Goal: Task Accomplishment & Management: Complete application form

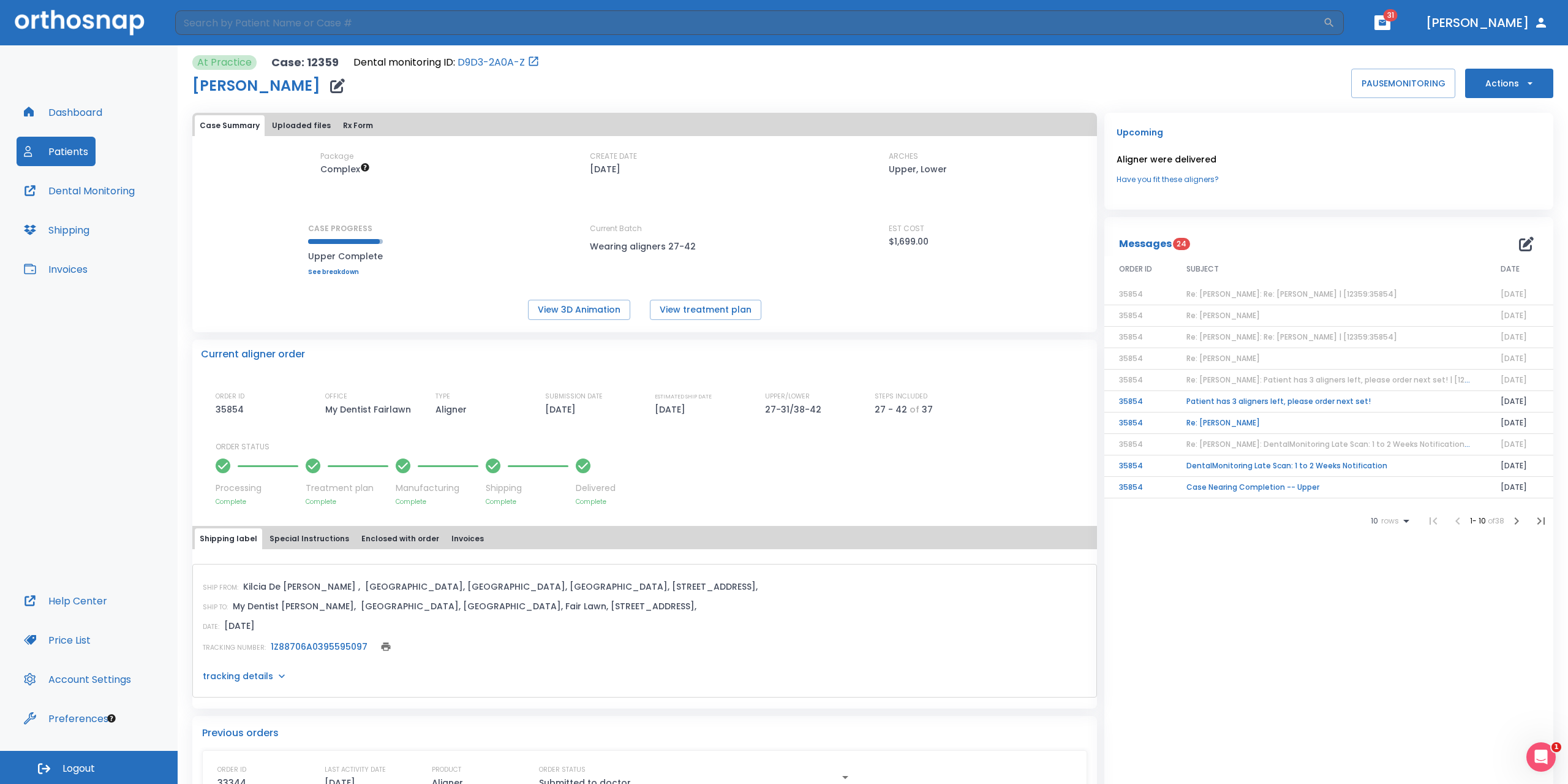
click at [1506, 84] on button "Actions" at bounding box center [1509, 83] width 88 height 29
click at [1498, 183] on p "Order Next Aligners" at bounding box center [1501, 179] width 70 height 11
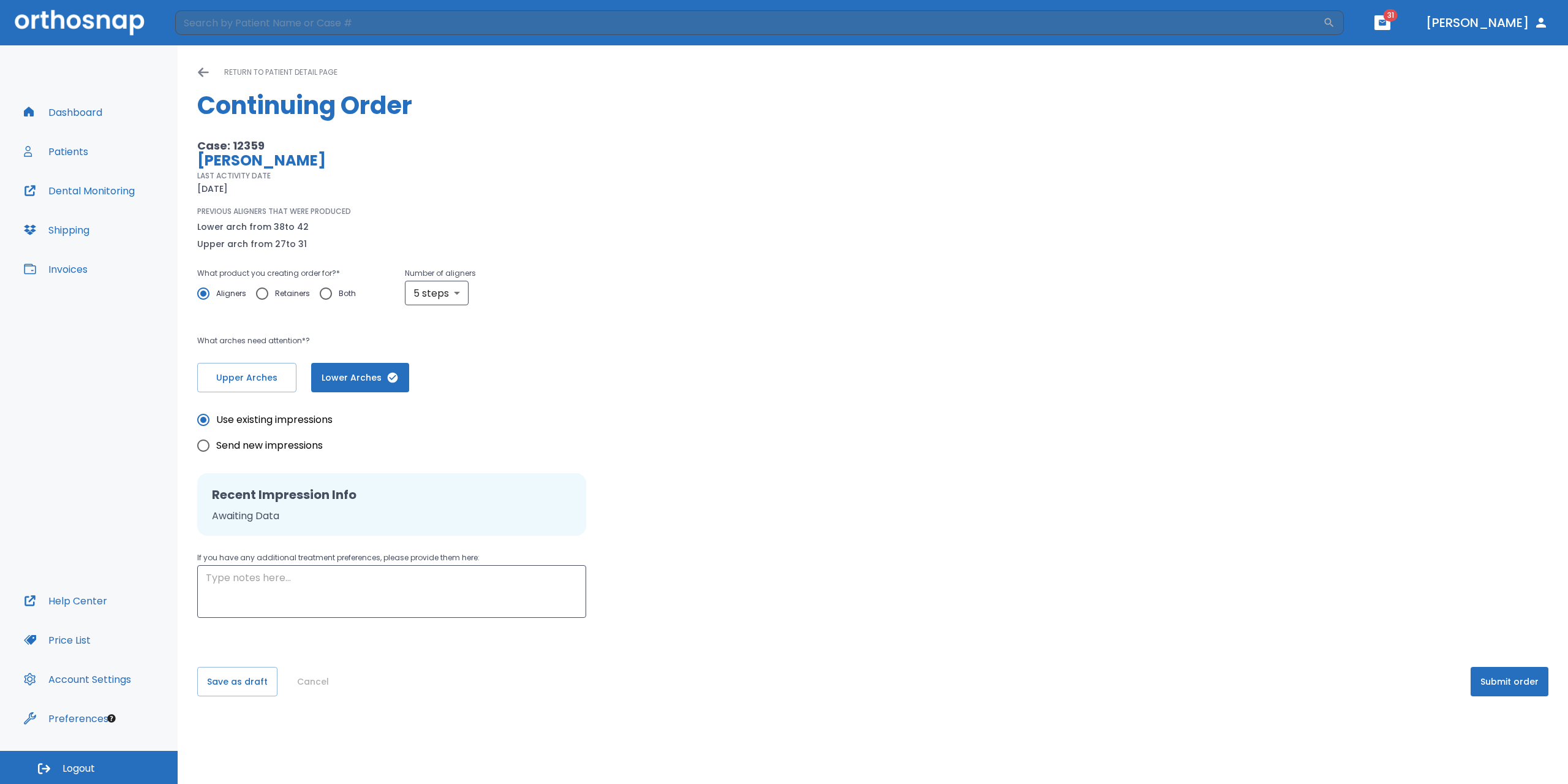
click at [204, 72] on icon at bounding box center [203, 72] width 11 height 9
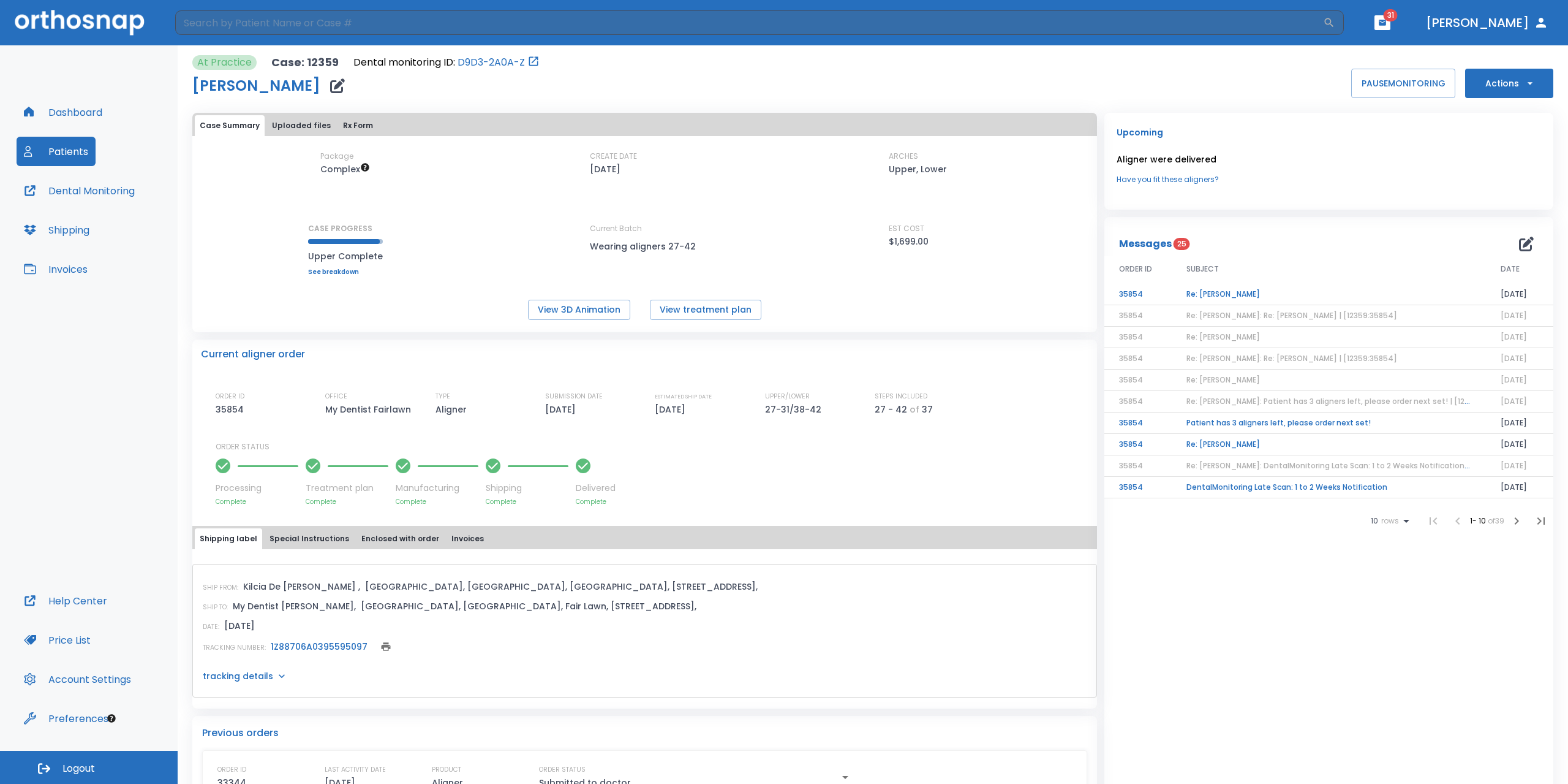
click at [342, 272] on link "See breakdown" at bounding box center [345, 272] width 74 height 7
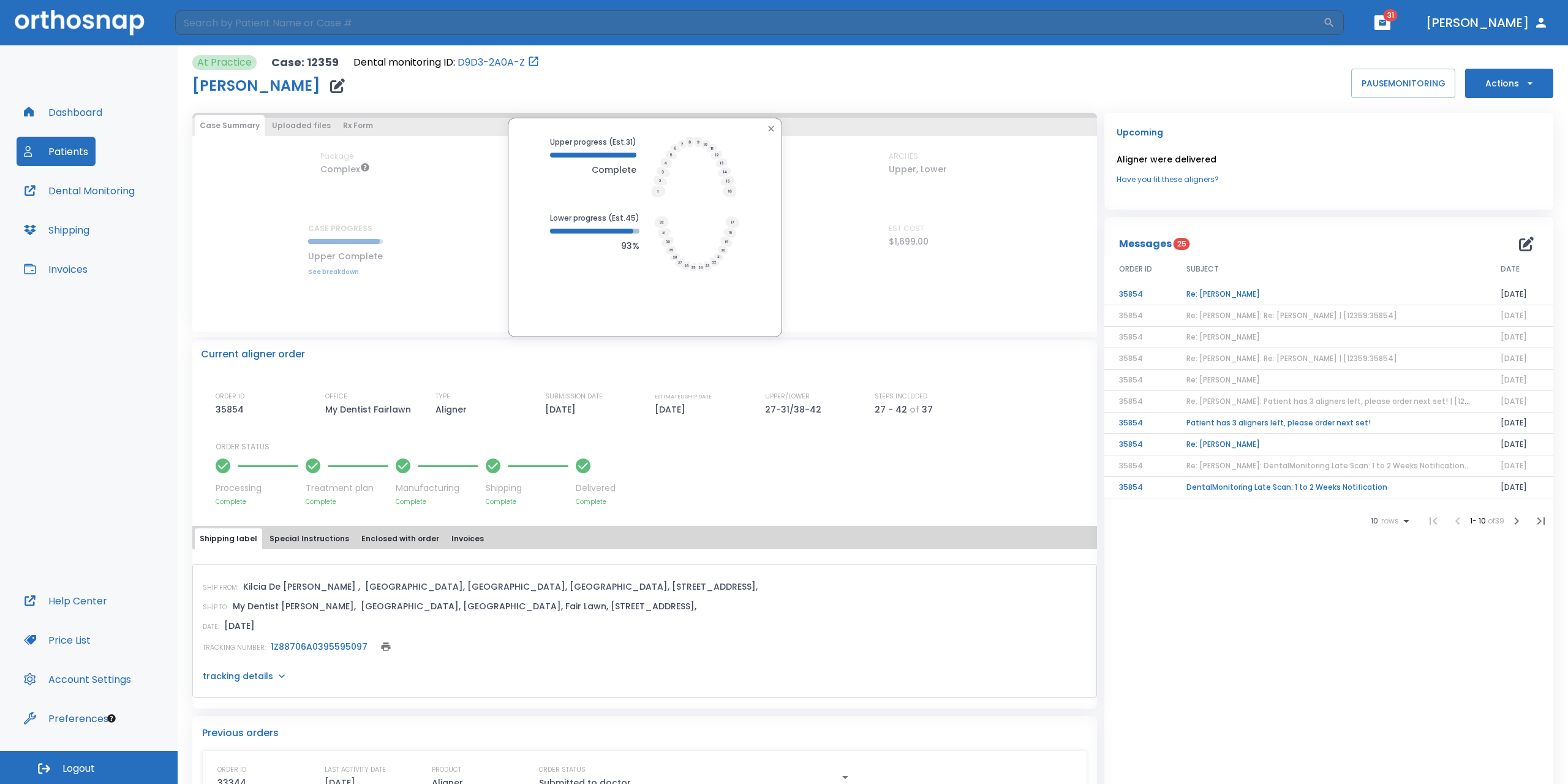
click at [771, 128] on icon "button" at bounding box center [771, 128] width 10 height 10
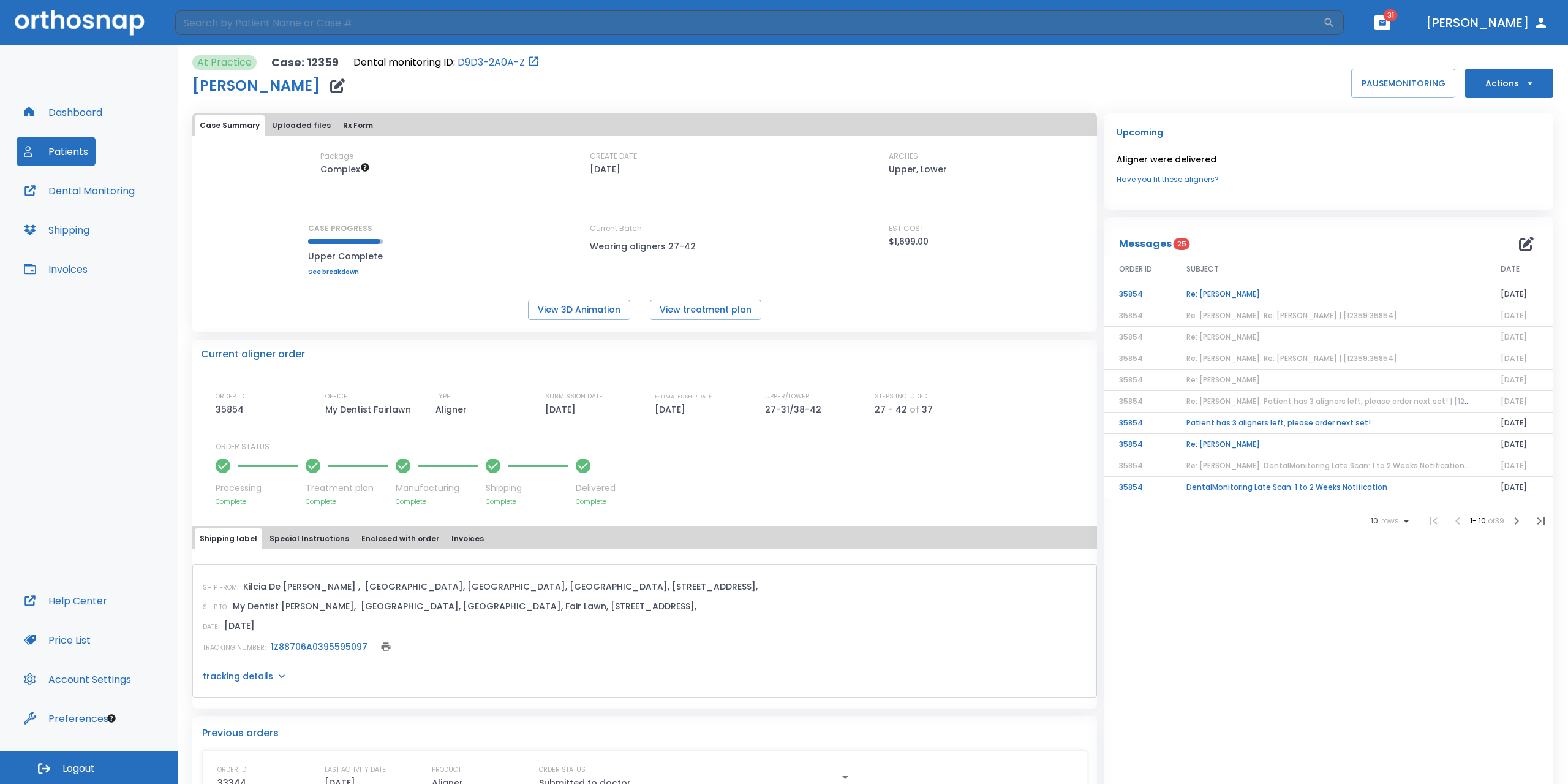
click at [1525, 89] on icon "button" at bounding box center [1530, 83] width 12 height 12
click at [1500, 182] on p "Order Next Aligners" at bounding box center [1501, 179] width 70 height 11
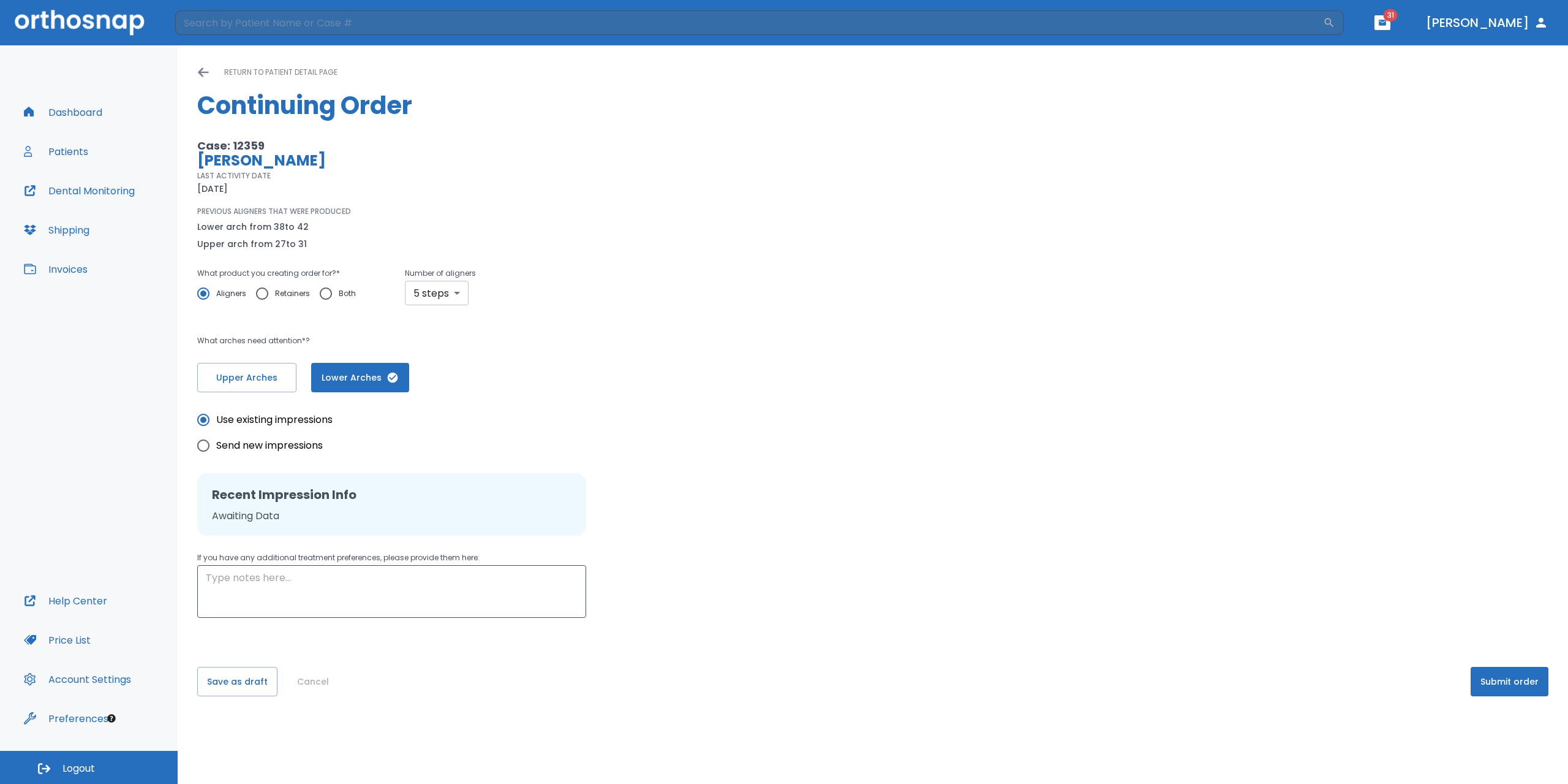
click at [435, 297] on body "​ 31 [PERSON_NAME] Dashboard Patients Dental Monitoring Shipping Invoices Help …" at bounding box center [784, 392] width 1568 height 784
click at [445, 372] on li "5 steps" at bounding box center [434, 365] width 71 height 22
click at [282, 597] on textarea at bounding box center [392, 592] width 371 height 43
click at [605, 626] on div "Please, wait until data(files) saving will have finished return to patient deta…" at bounding box center [873, 380] width 1391 height 670
drag, startPoint x: 543, startPoint y: 593, endPoint x: 141, endPoint y: 588, distance: 402.0
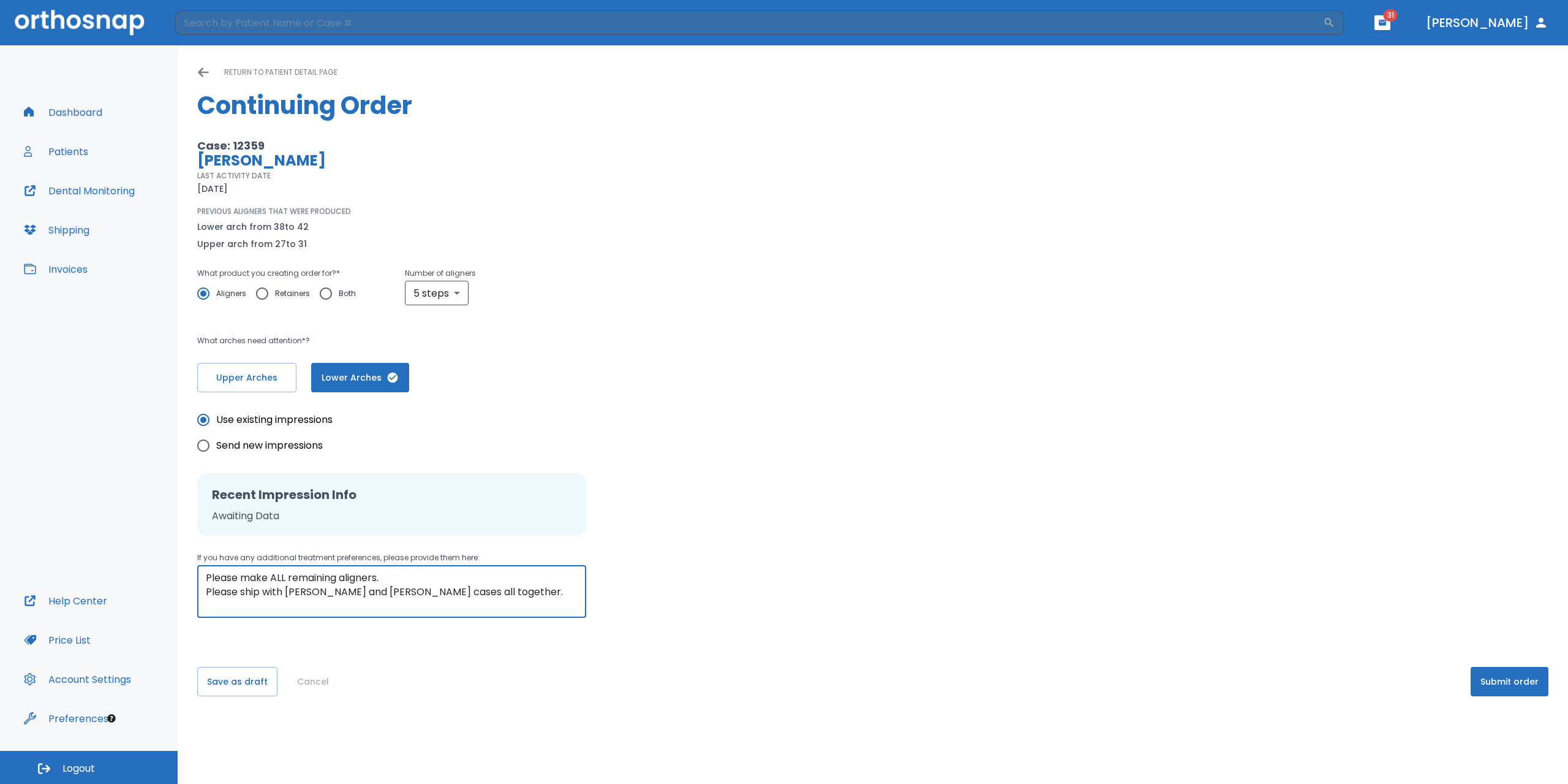
click at [141, 588] on div "Dashboard Patients Dental Monitoring Shipping Invoices Help Center Price List A…" at bounding box center [784, 414] width 1568 height 738
click at [281, 589] on textarea "Please make ALL remaining aligners. Please ship with [PERSON_NAME] and [PERSON_…" at bounding box center [392, 592] width 371 height 43
drag, startPoint x: 266, startPoint y: 603, endPoint x: 200, endPoint y: 588, distance: 67.7
click at [200, 588] on div "Please make ALL remaining aligners. Please ship [PERSON_NAME], [PERSON_NAME] an…" at bounding box center [391, 591] width 389 height 52
type textarea "Please make ALL remaining aligners. Please ship [PERSON_NAME], [PERSON_NAME] an…"
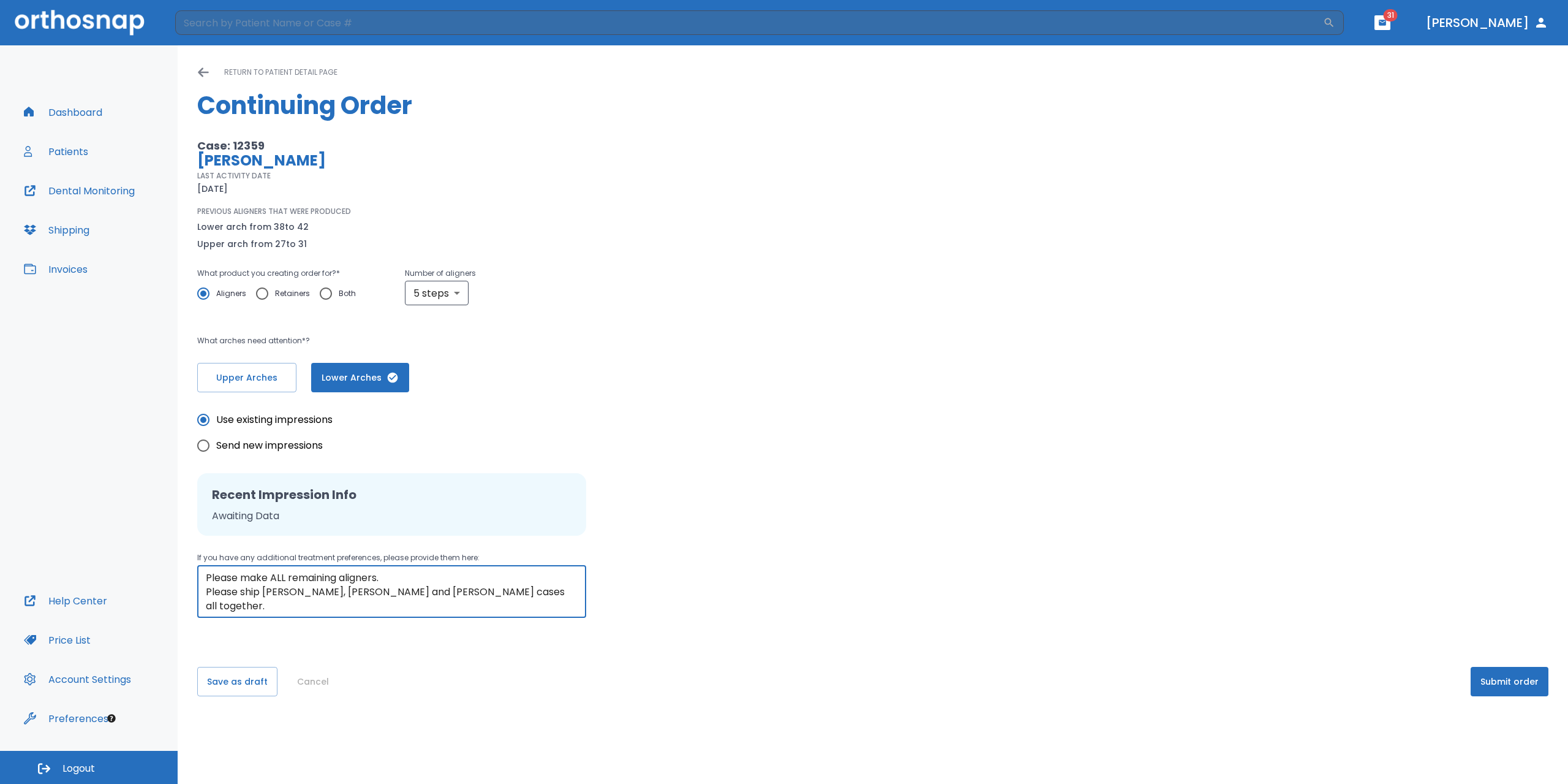
click at [1518, 674] on button "Submit order" at bounding box center [1509, 682] width 78 height 29
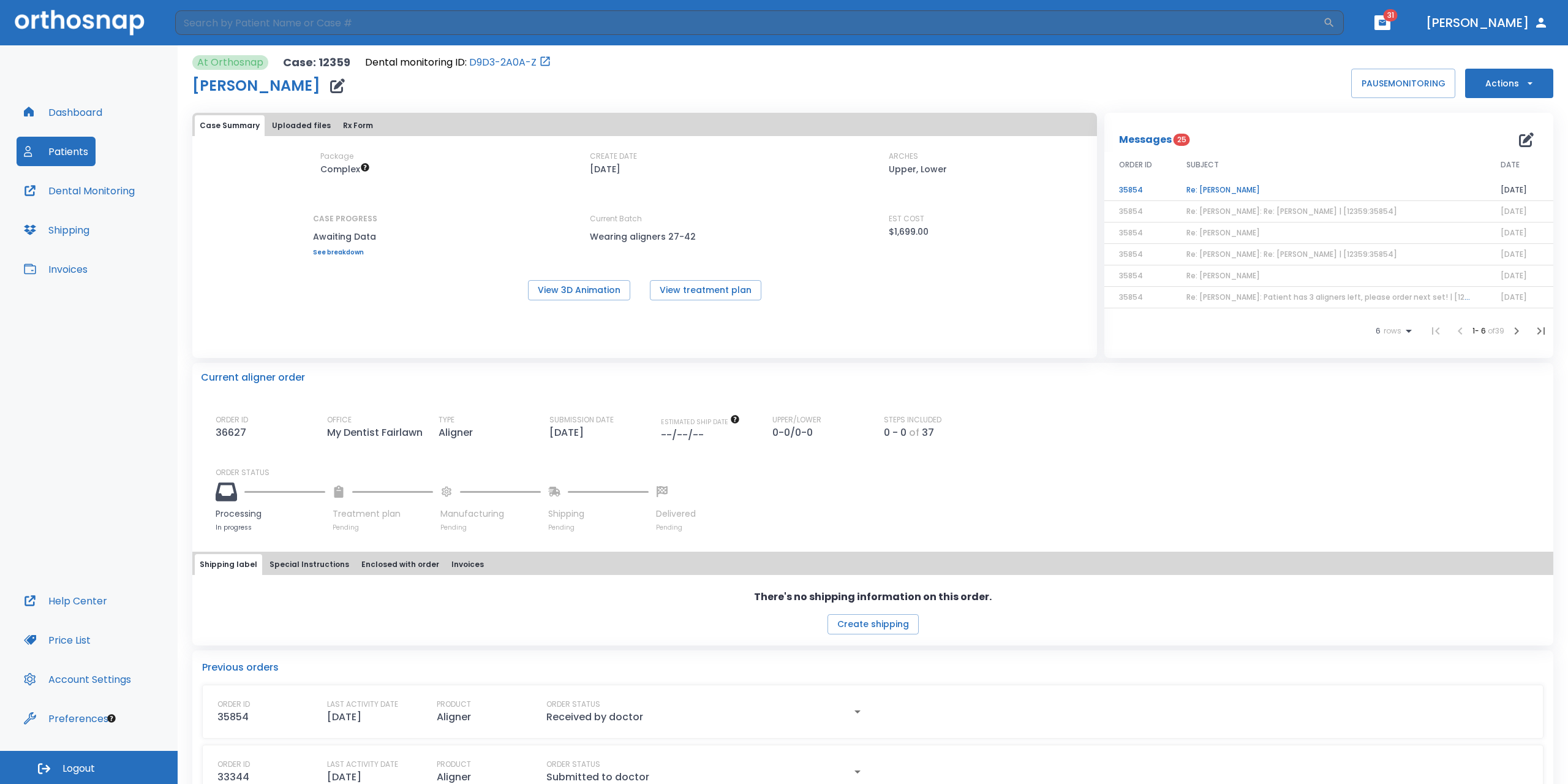
click at [62, 150] on button "Patients" at bounding box center [56, 151] width 79 height 29
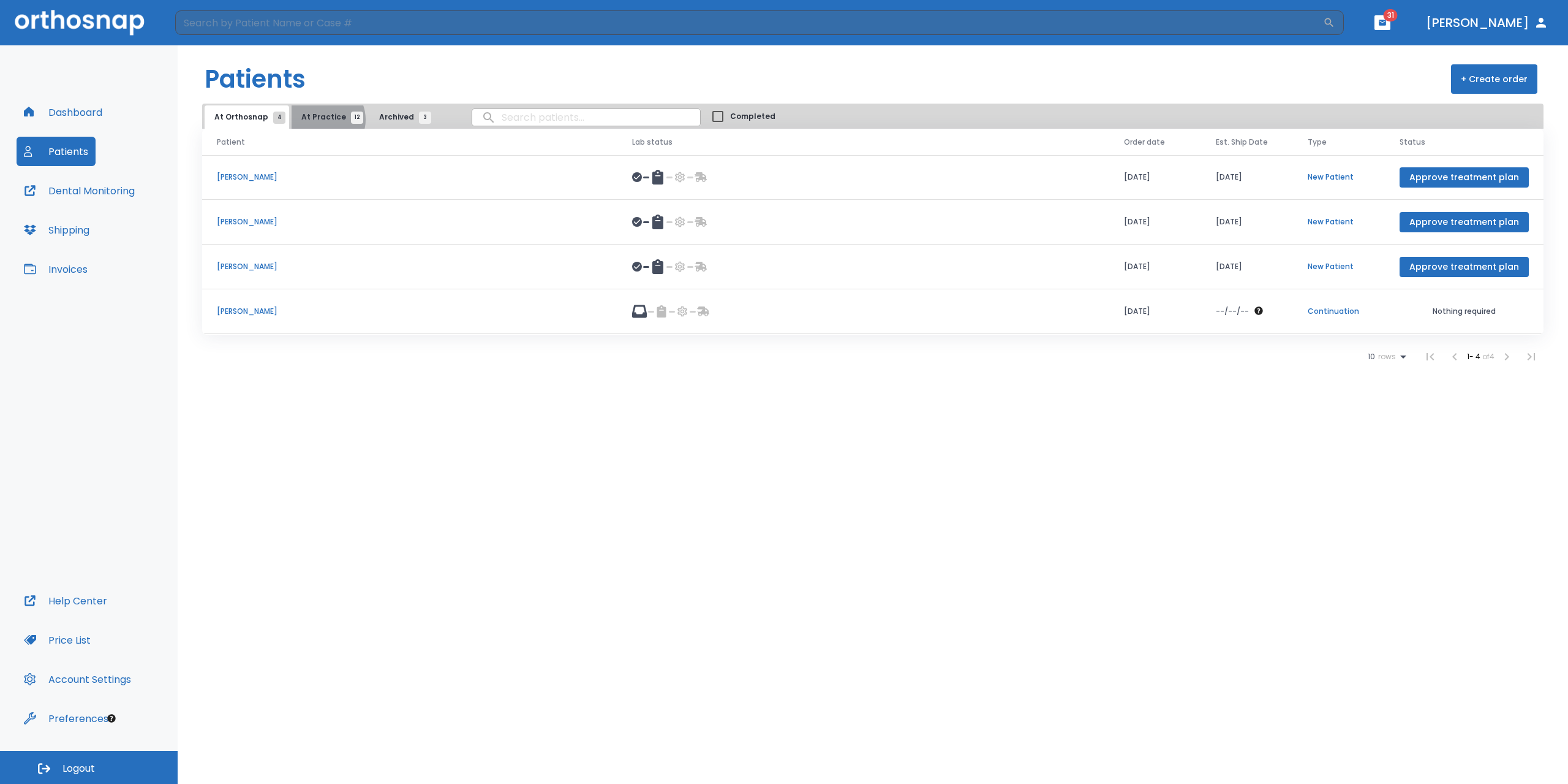
click at [319, 119] on span "At Practice 12" at bounding box center [329, 116] width 56 height 11
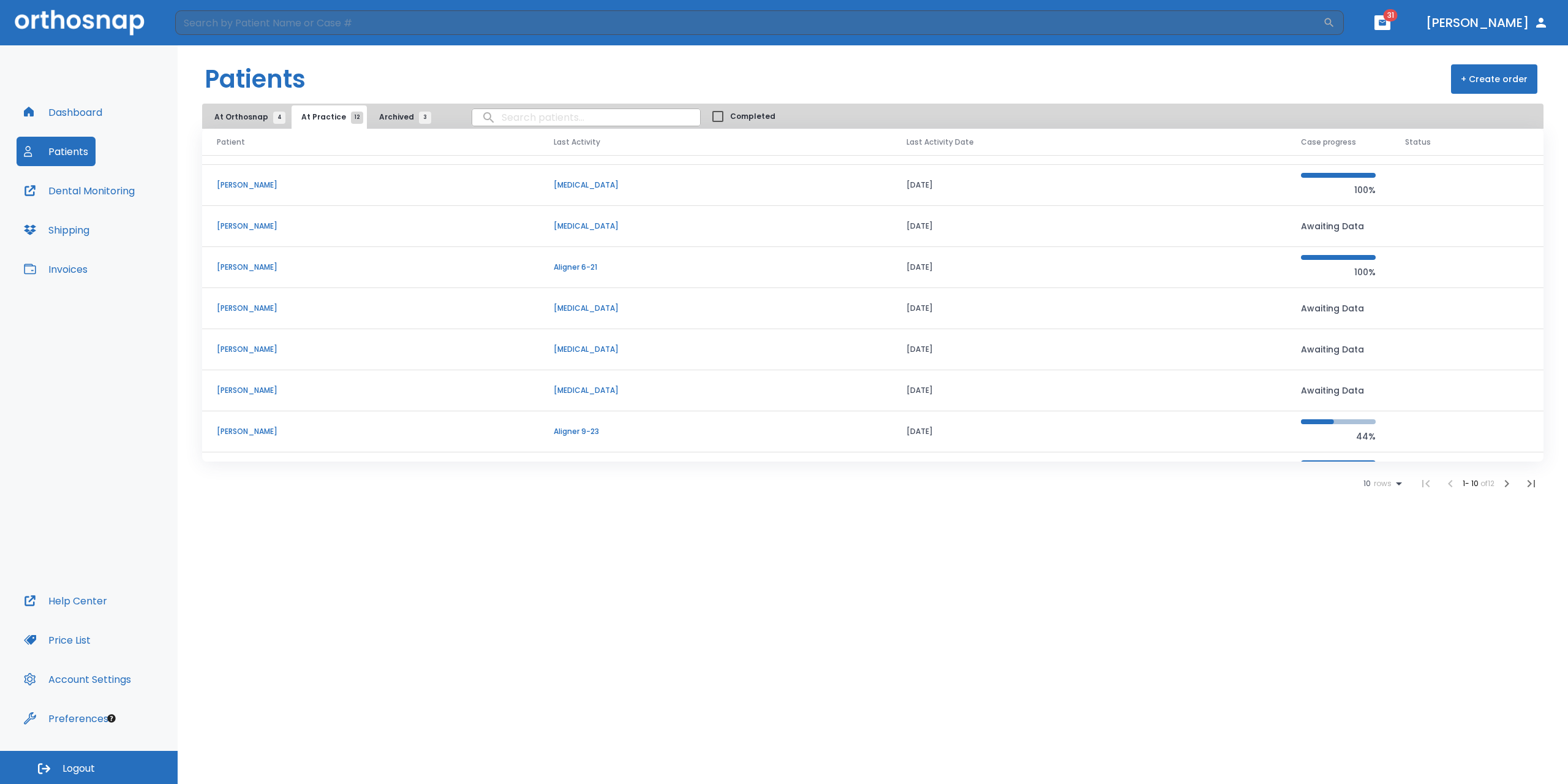
scroll to position [105, 0]
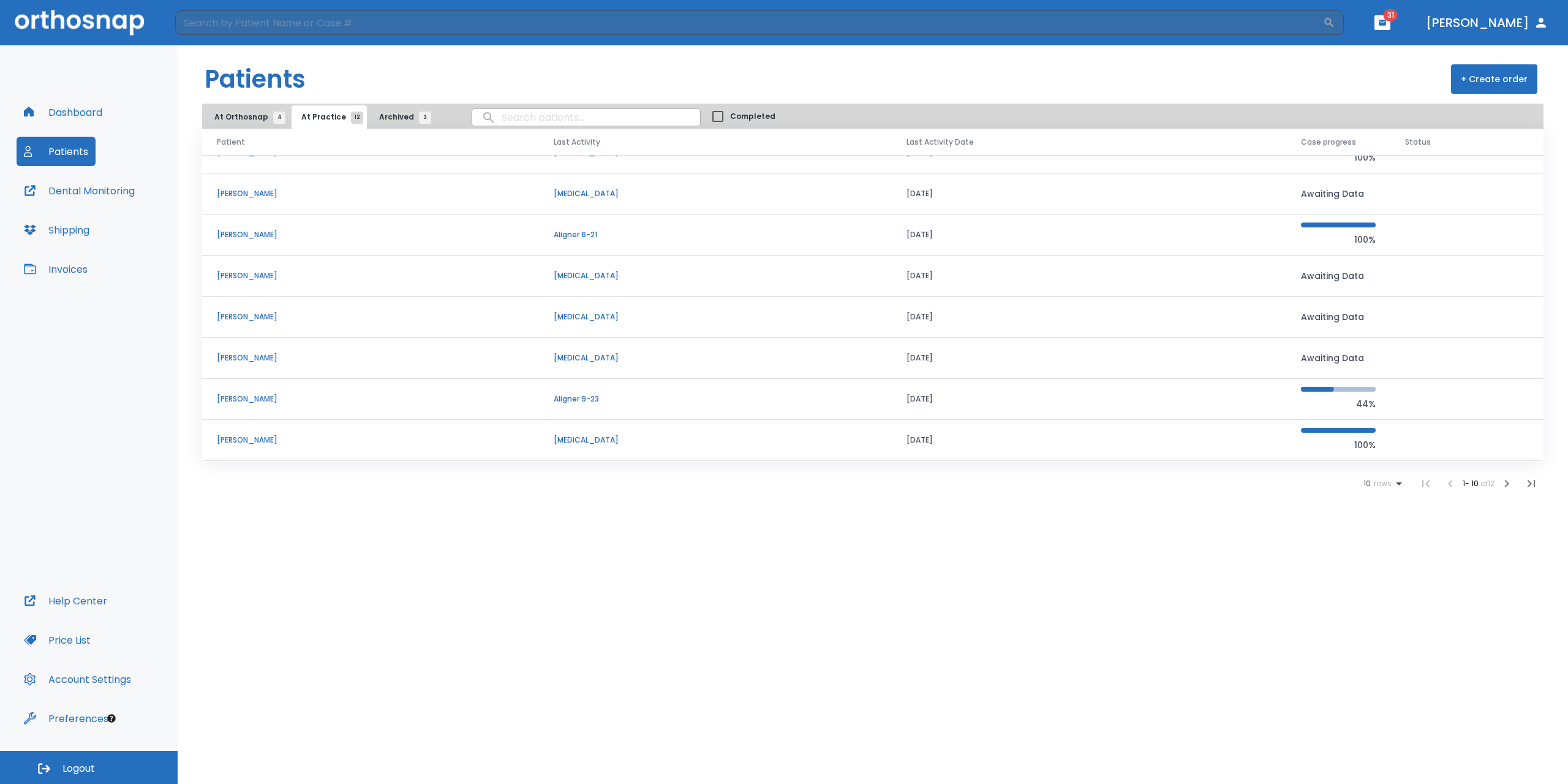
click at [242, 399] on p "[PERSON_NAME]" at bounding box center [371, 399] width 308 height 11
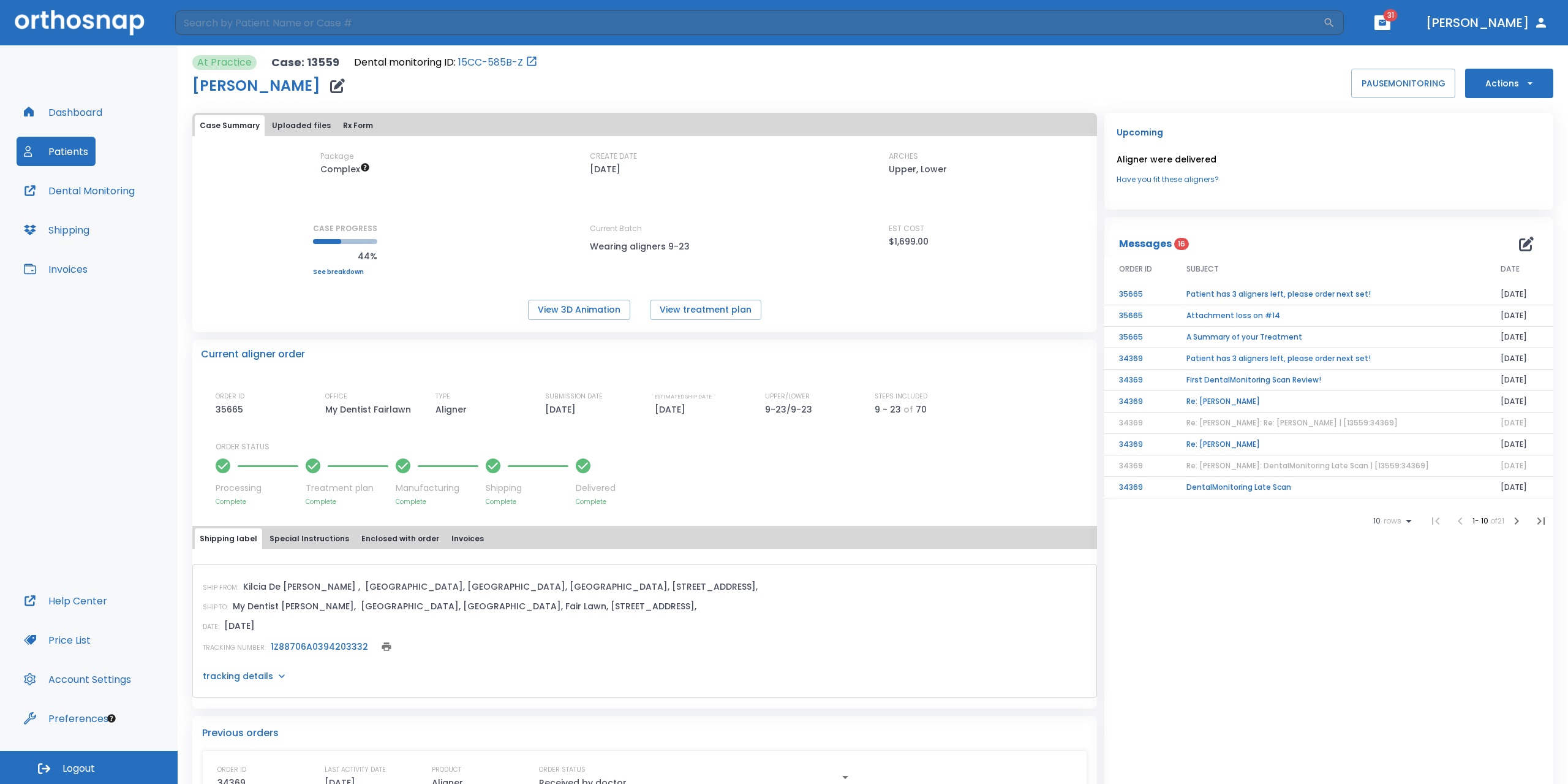
click at [332, 273] on link "See breakdown" at bounding box center [345, 272] width 65 height 7
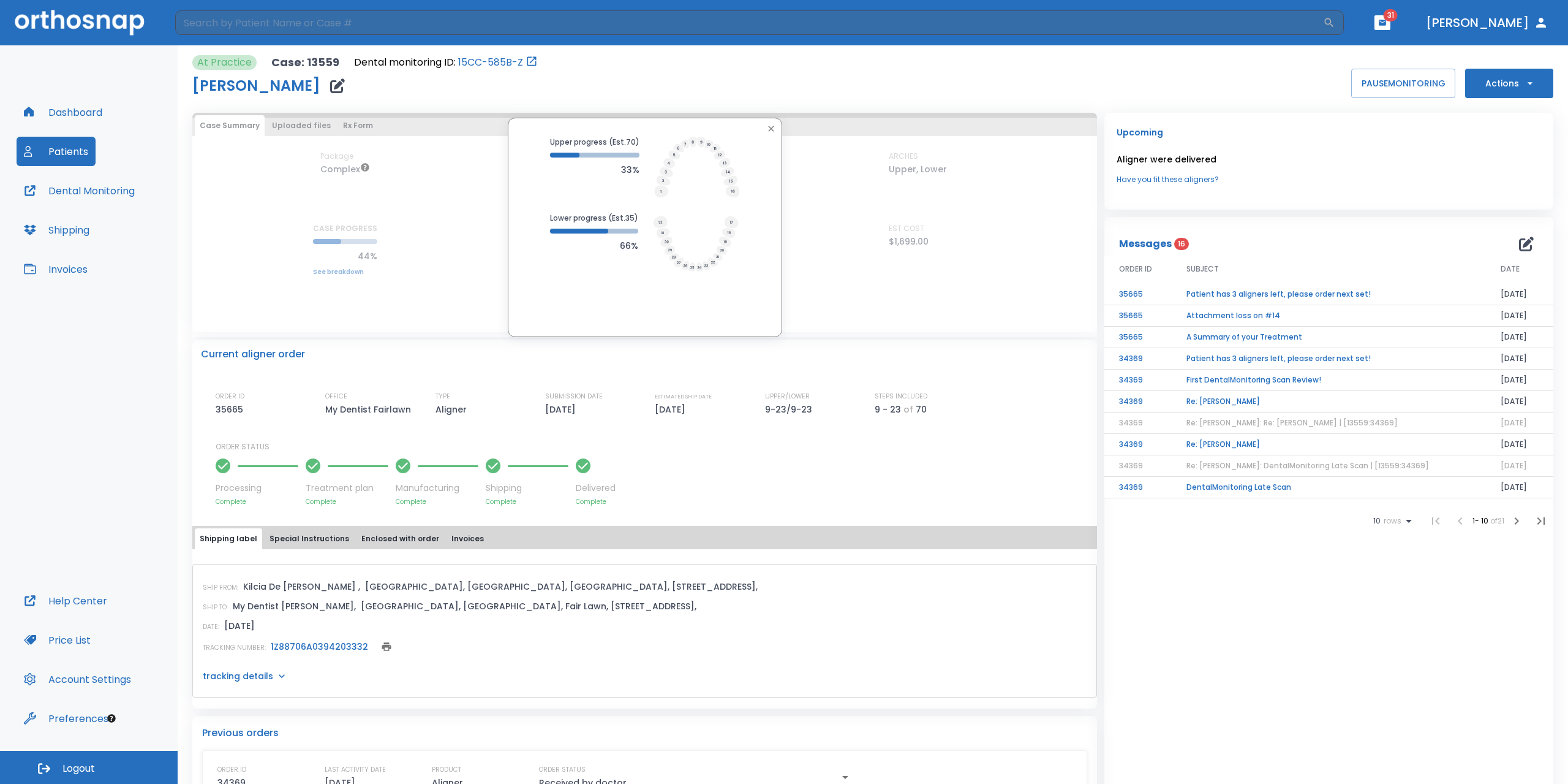
click at [769, 125] on icon "button" at bounding box center [771, 128] width 10 height 10
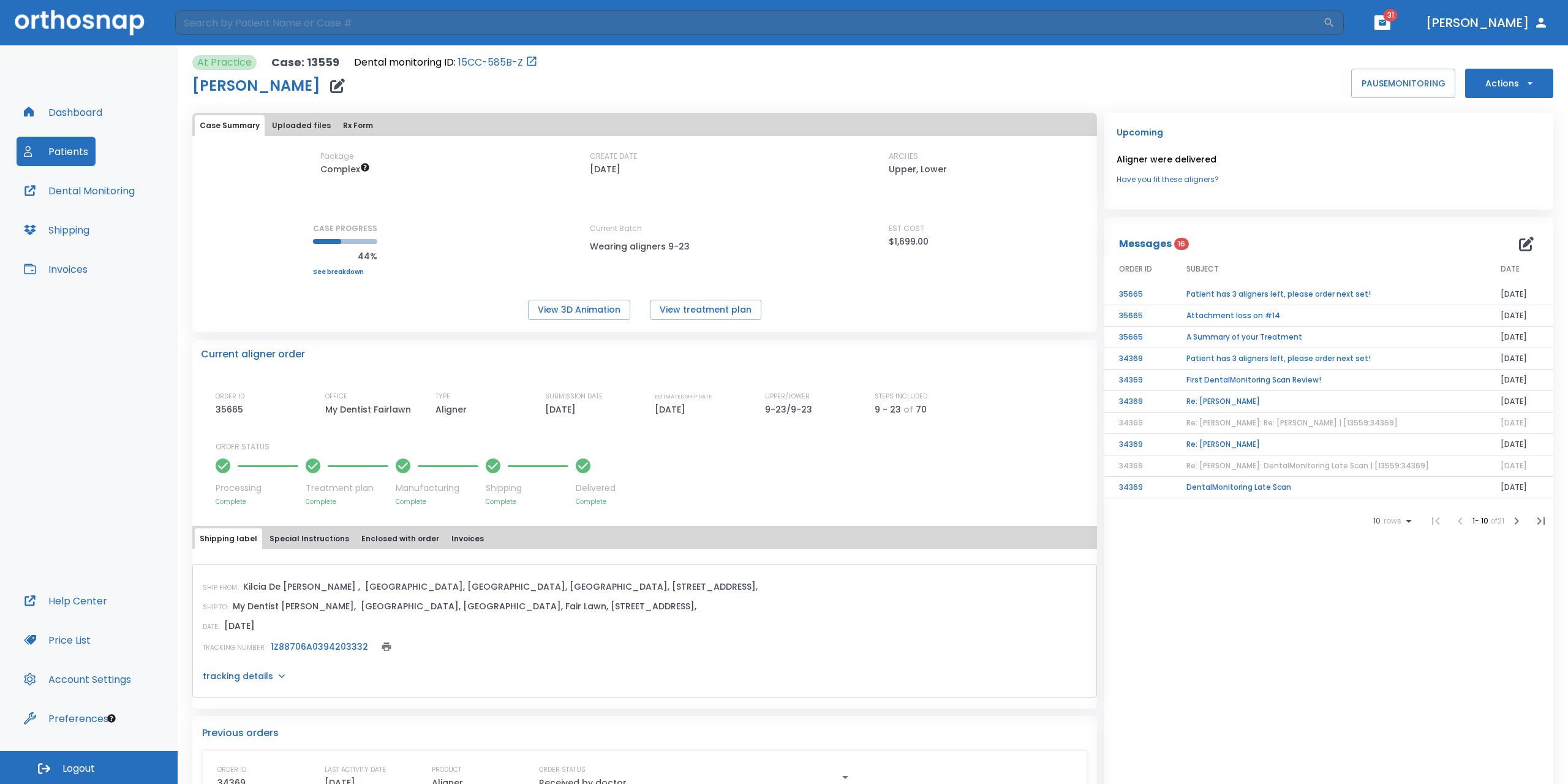
click at [354, 272] on link "See breakdown" at bounding box center [345, 272] width 65 height 7
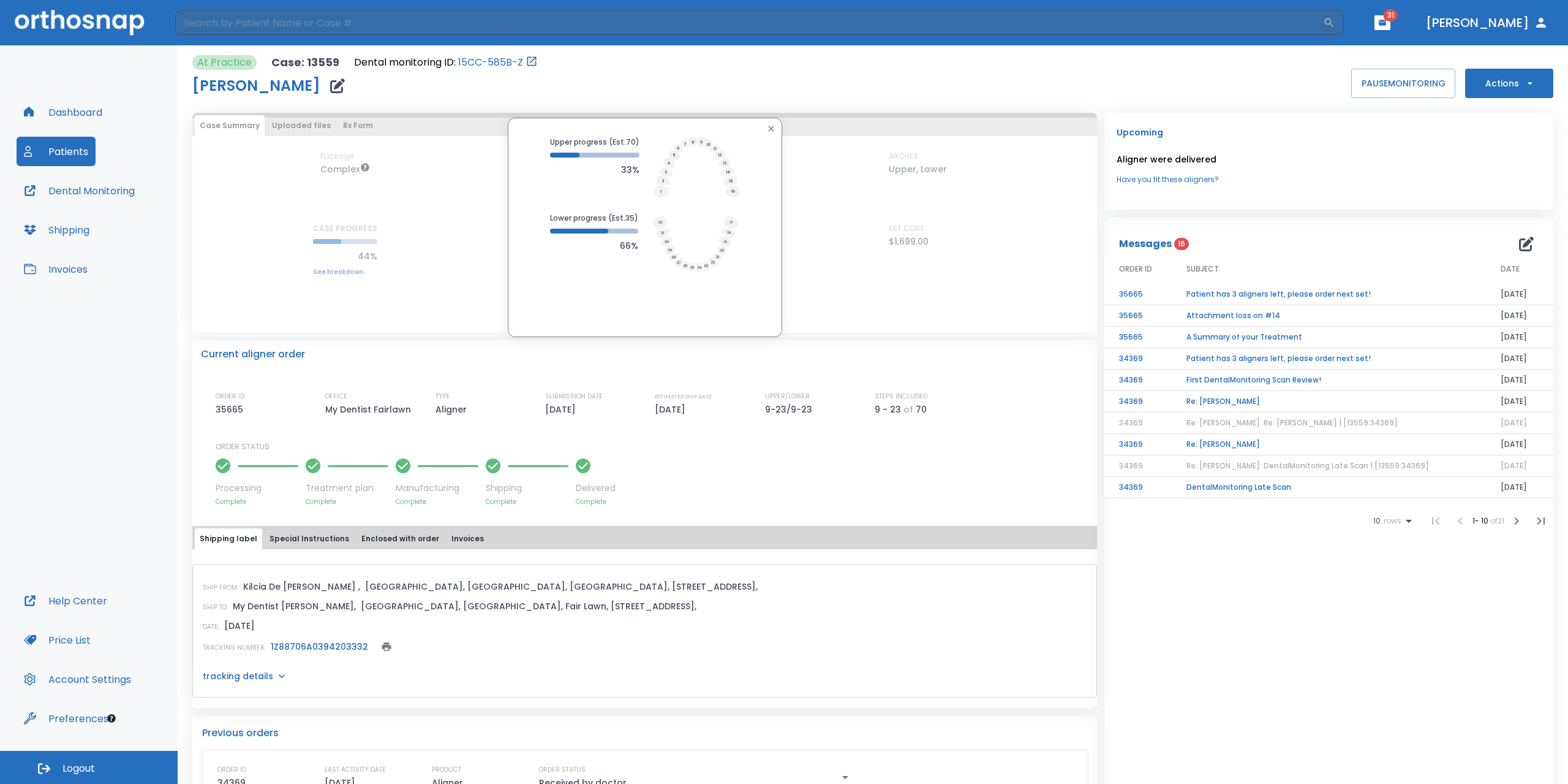
click at [768, 128] on icon "button" at bounding box center [771, 128] width 6 height 6
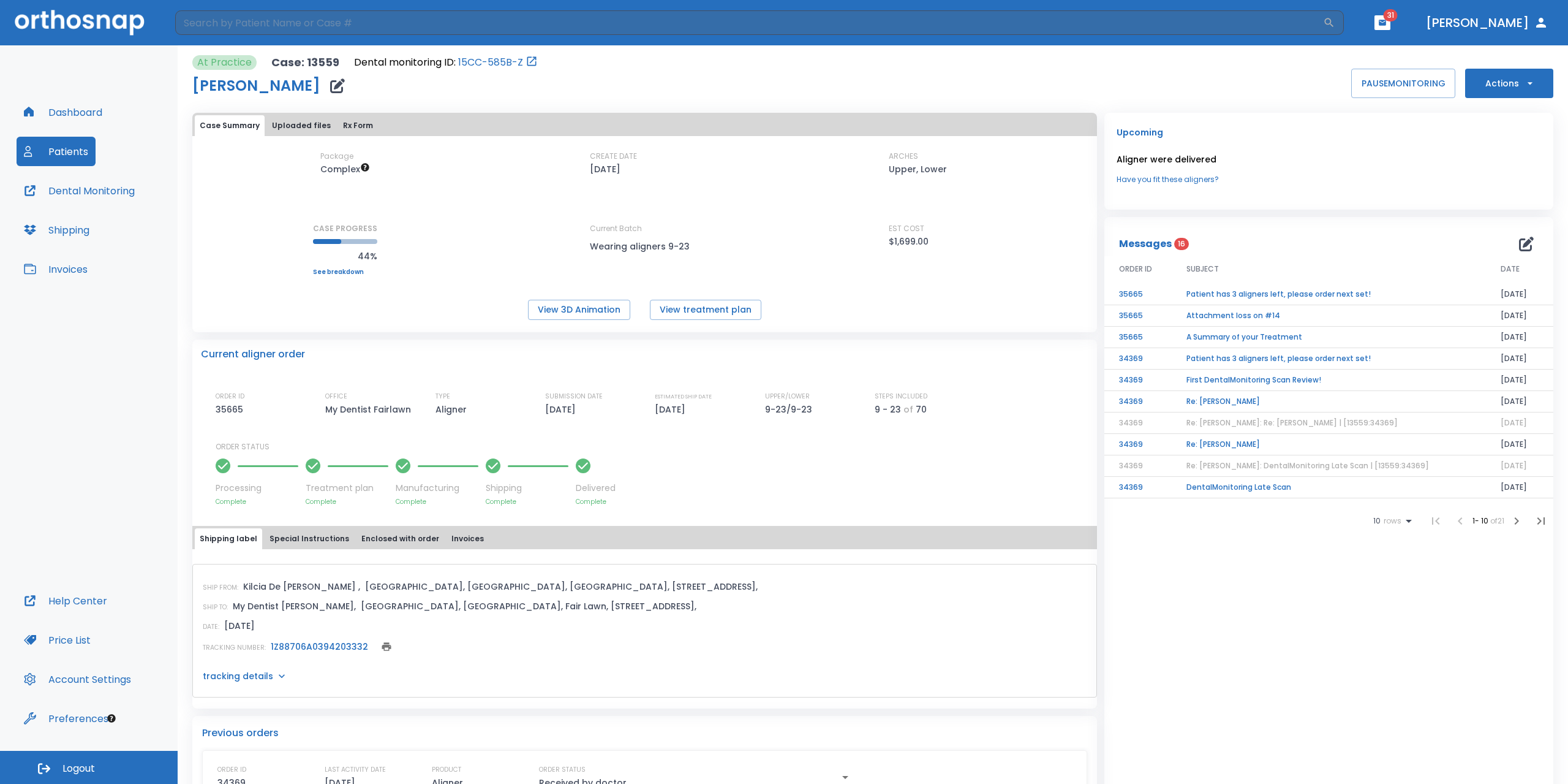
click at [1513, 86] on button "Actions" at bounding box center [1509, 83] width 88 height 29
click at [1502, 182] on p "Order Next Aligners" at bounding box center [1501, 179] width 70 height 11
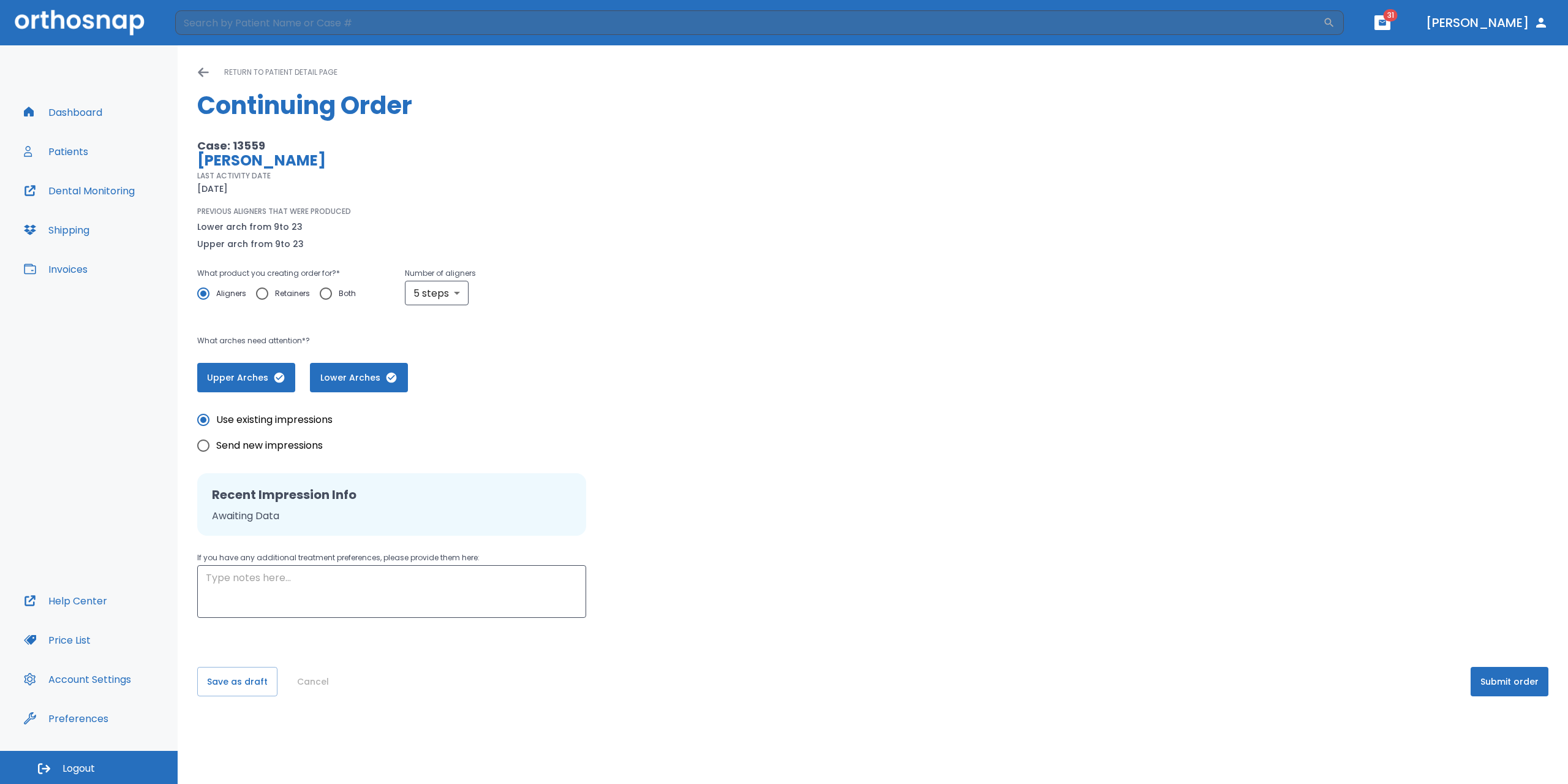
click at [440, 207] on div "PREVIOUS ALIGNERS THAT WERE PRODUCED Lower arch from 9 to 23 Upper arch from 9 …" at bounding box center [591, 228] width 788 height 45
click at [447, 293] on body "​ 31 [PERSON_NAME] Dashboard Patients Dental Monitoring Shipping Invoices Help …" at bounding box center [784, 392] width 1568 height 784
click at [443, 408] on li "Custom" at bounding box center [434, 409] width 71 height 22
type input "custom"
drag, startPoint x: 515, startPoint y: 293, endPoint x: 442, endPoint y: 288, distance: 73.2
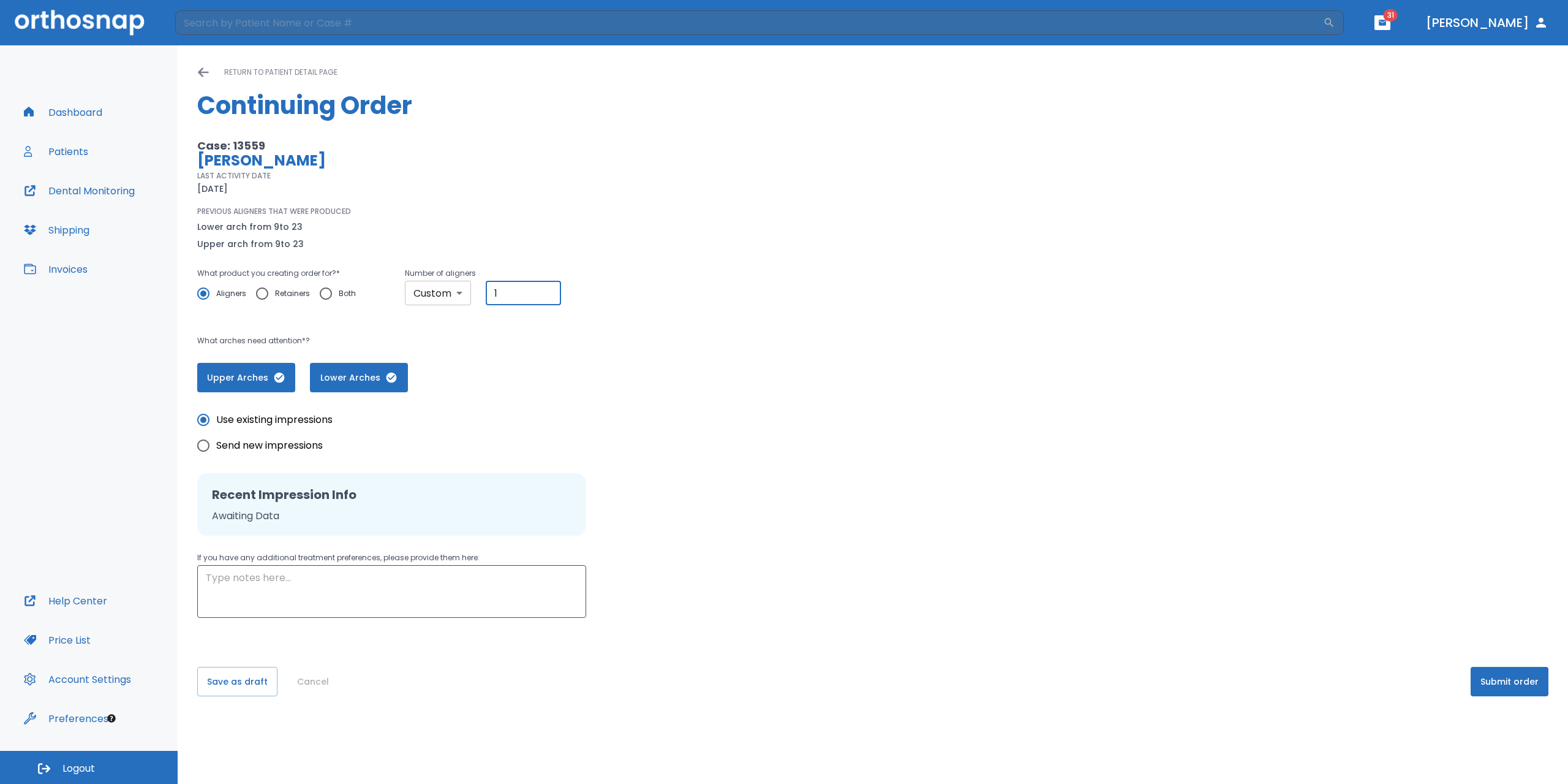
click at [442, 288] on div "Custom custom ​ 1 ​" at bounding box center [483, 293] width 156 height 25
type input "15"
click at [705, 243] on div "PREVIOUS ALIGNERS THAT WERE PRODUCED Lower arch from 9 to 23 Upper arch from 9 …" at bounding box center [591, 228] width 788 height 45
click at [1499, 678] on button "Submit order" at bounding box center [1509, 682] width 78 height 29
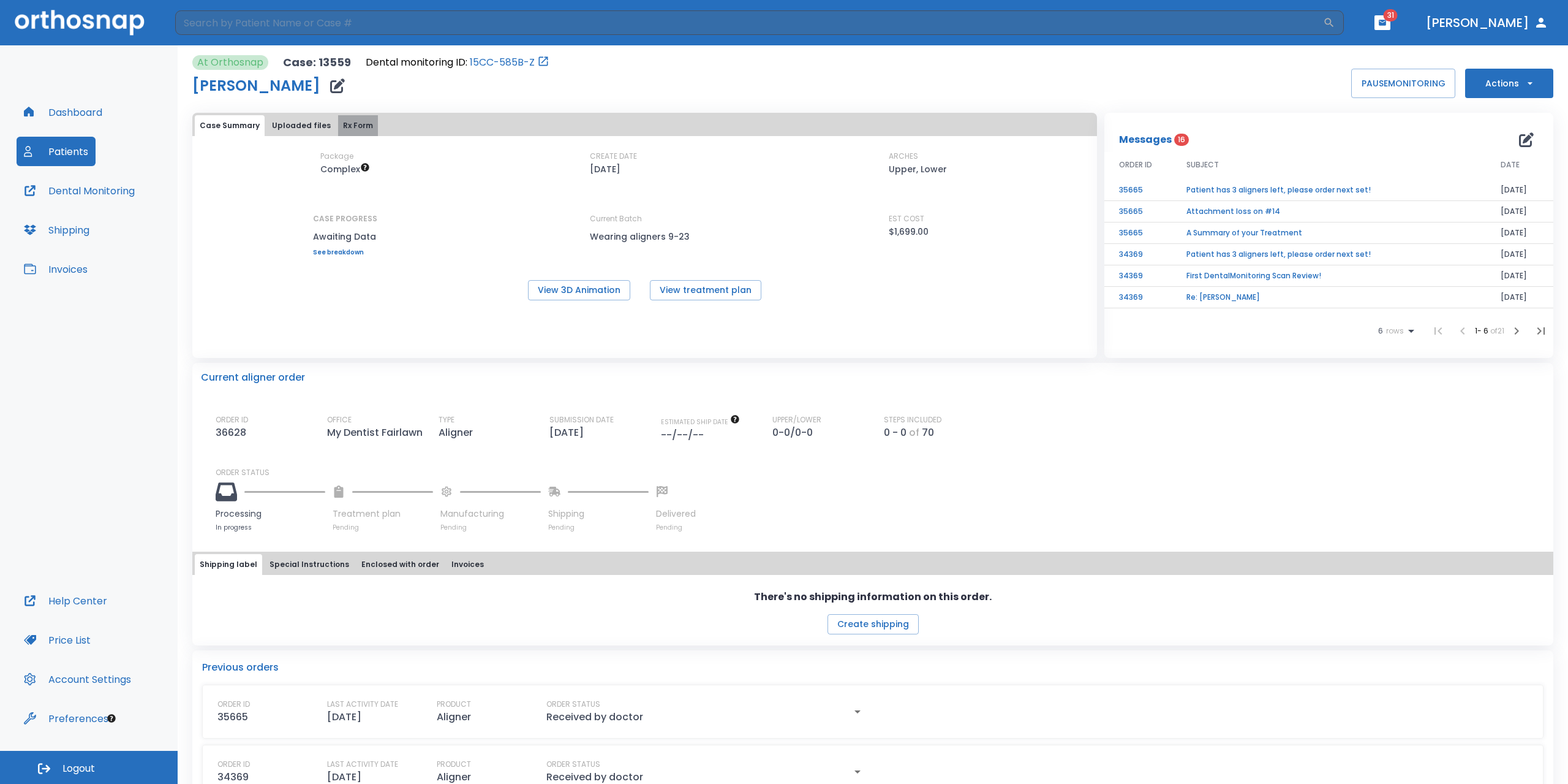
click at [350, 124] on button "Rx Form" at bounding box center [357, 125] width 40 height 20
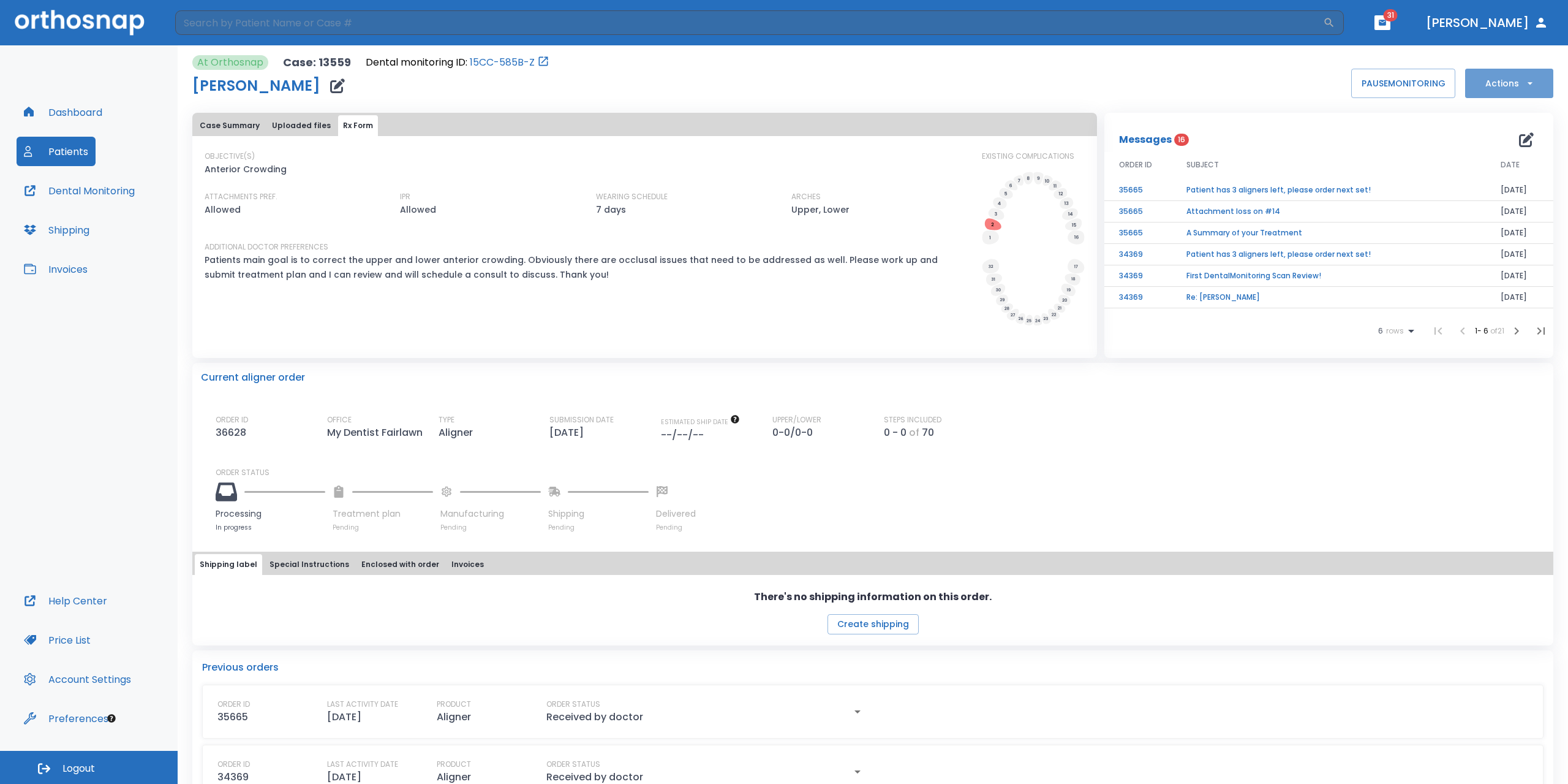
click at [1531, 87] on button "Actions" at bounding box center [1509, 83] width 88 height 29
click at [1368, 141] on div at bounding box center [784, 392] width 1568 height 784
click at [1522, 136] on icon "button" at bounding box center [1526, 140] width 15 height 15
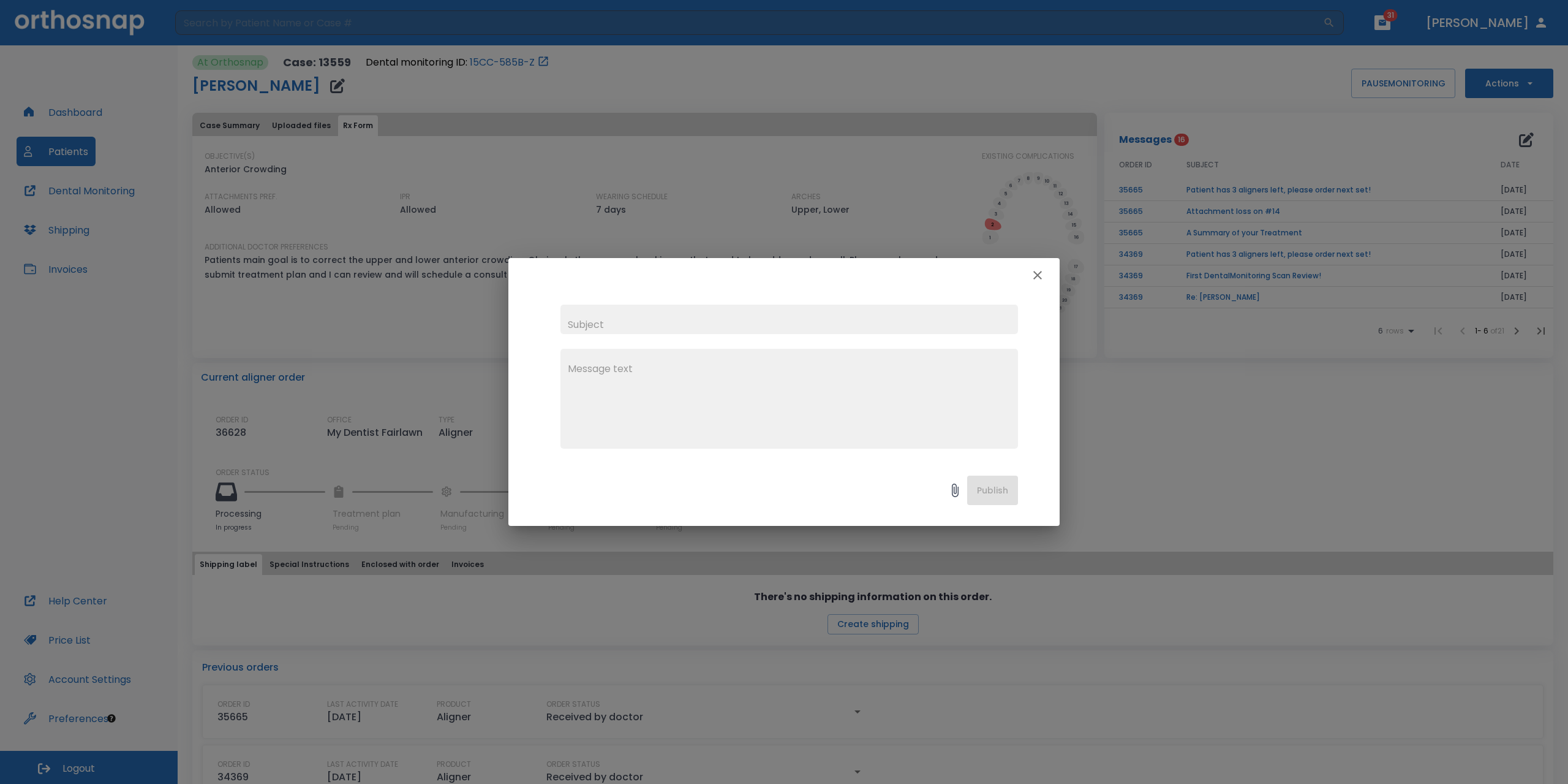
click at [650, 321] on input "text" at bounding box center [788, 319] width 457 height 29
type input "Order just placed"
paste textarea "Please ship [PERSON_NAME], [PERSON_NAME] and [PERSON_NAME] cases all together."
type textarea "Please ship [PERSON_NAME], [PERSON_NAME] and [PERSON_NAME] cases all together."
click at [1002, 492] on button "Publish" at bounding box center [992, 490] width 51 height 29
